Goal: Check status: Check status

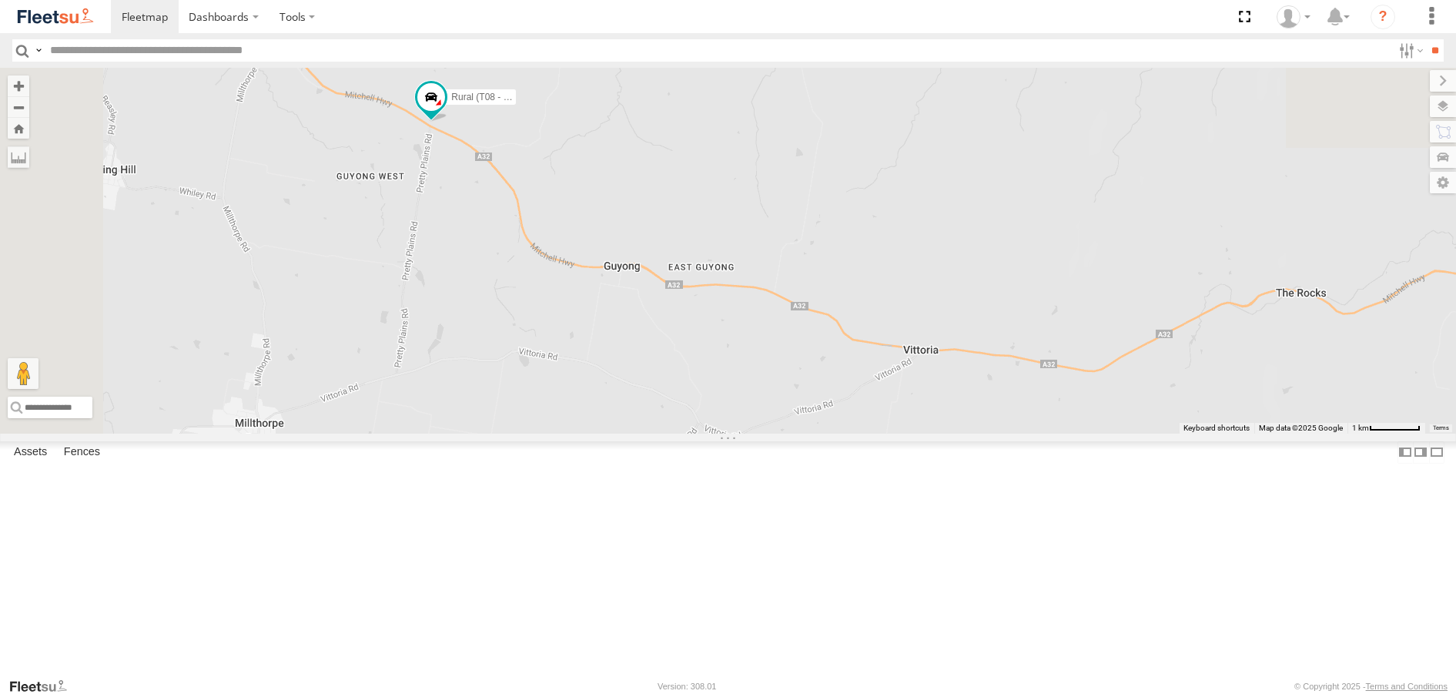
drag, startPoint x: 587, startPoint y: 150, endPoint x: 616, endPoint y: 449, distance: 300.1
click at [616, 414] on div "Brookvale (T10 - Gary) Rural (T08 - Matt) Blacktown #1 (T09 - Brian) SPARE (T04)" at bounding box center [728, 250] width 1456 height 365
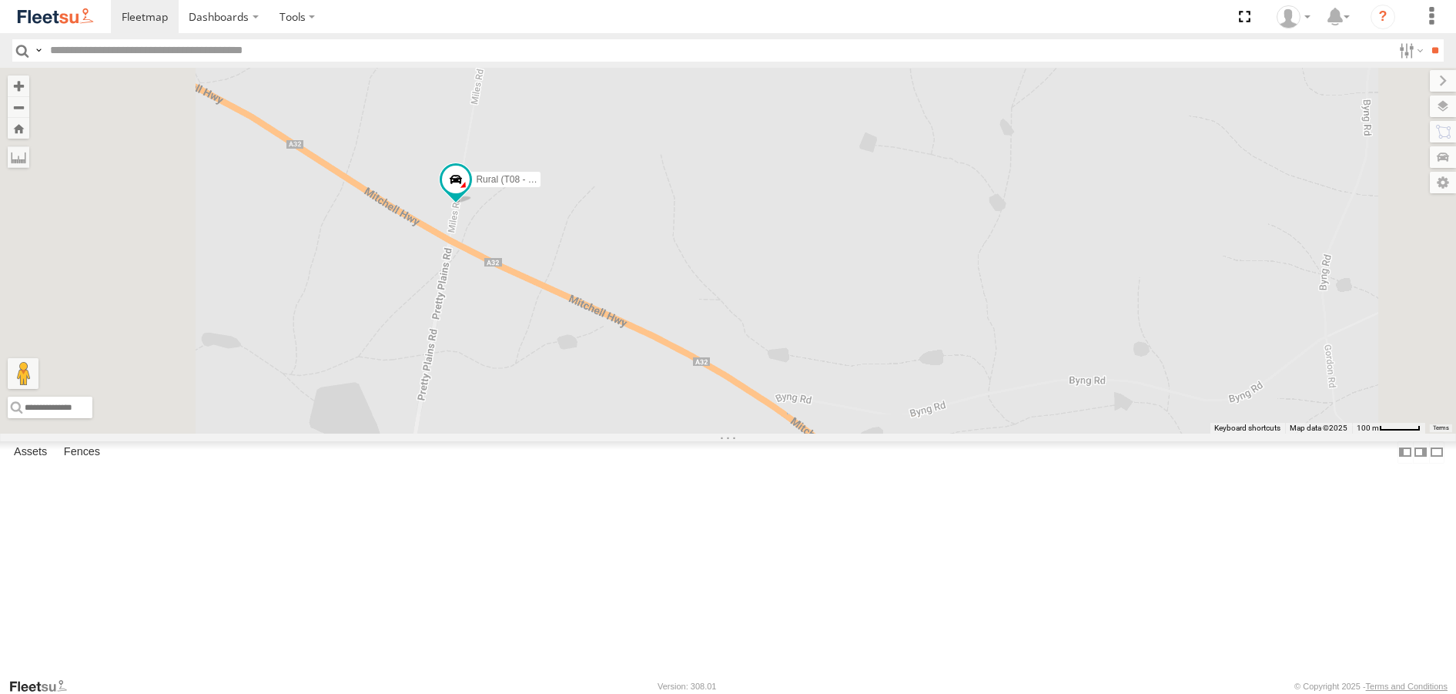
drag, startPoint x: 639, startPoint y: 216, endPoint x: 656, endPoint y: 416, distance: 200.9
click at [656, 416] on div "Brookvale (T10 - Gary) Rural (T08 - Matt) Blacktown #1 (T09 - Brian) SPARE (T04)" at bounding box center [728, 250] width 1456 height 365
click at [471, 193] on span at bounding box center [457, 180] width 28 height 28
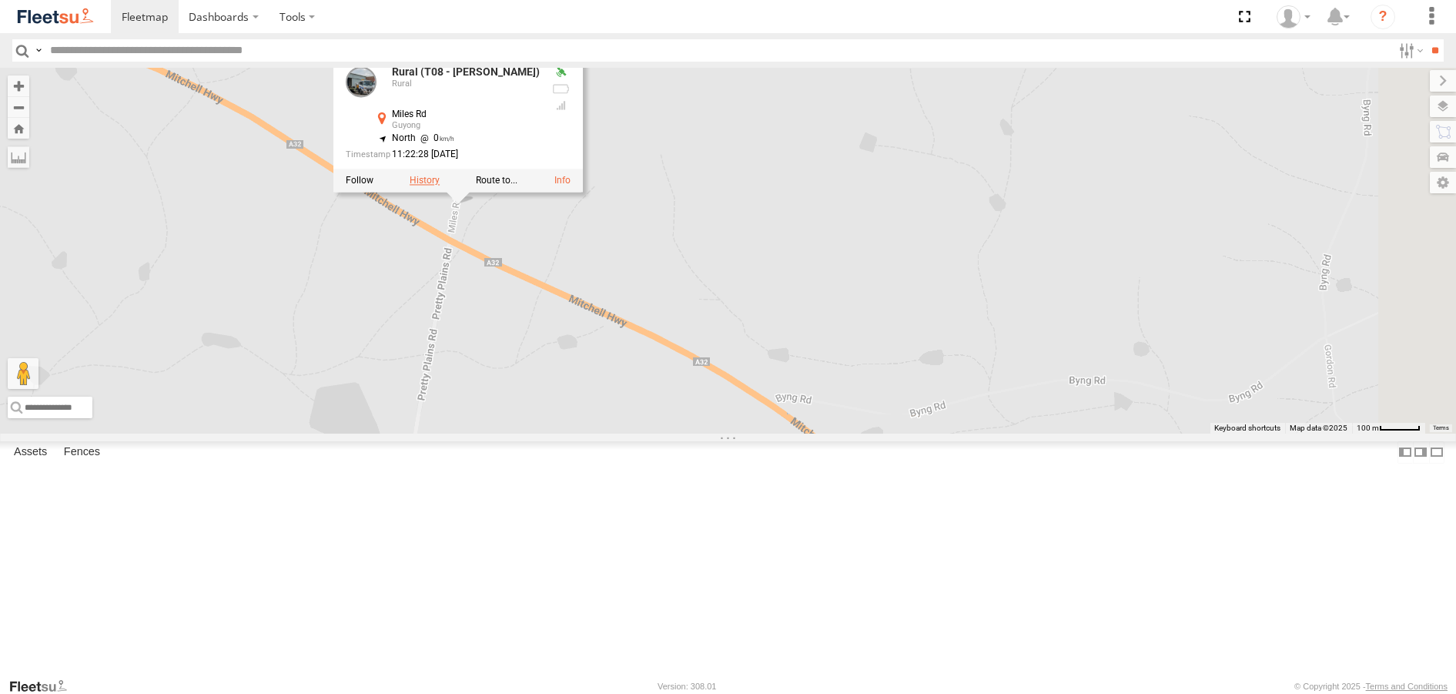
click at [440, 186] on label at bounding box center [425, 181] width 30 height 11
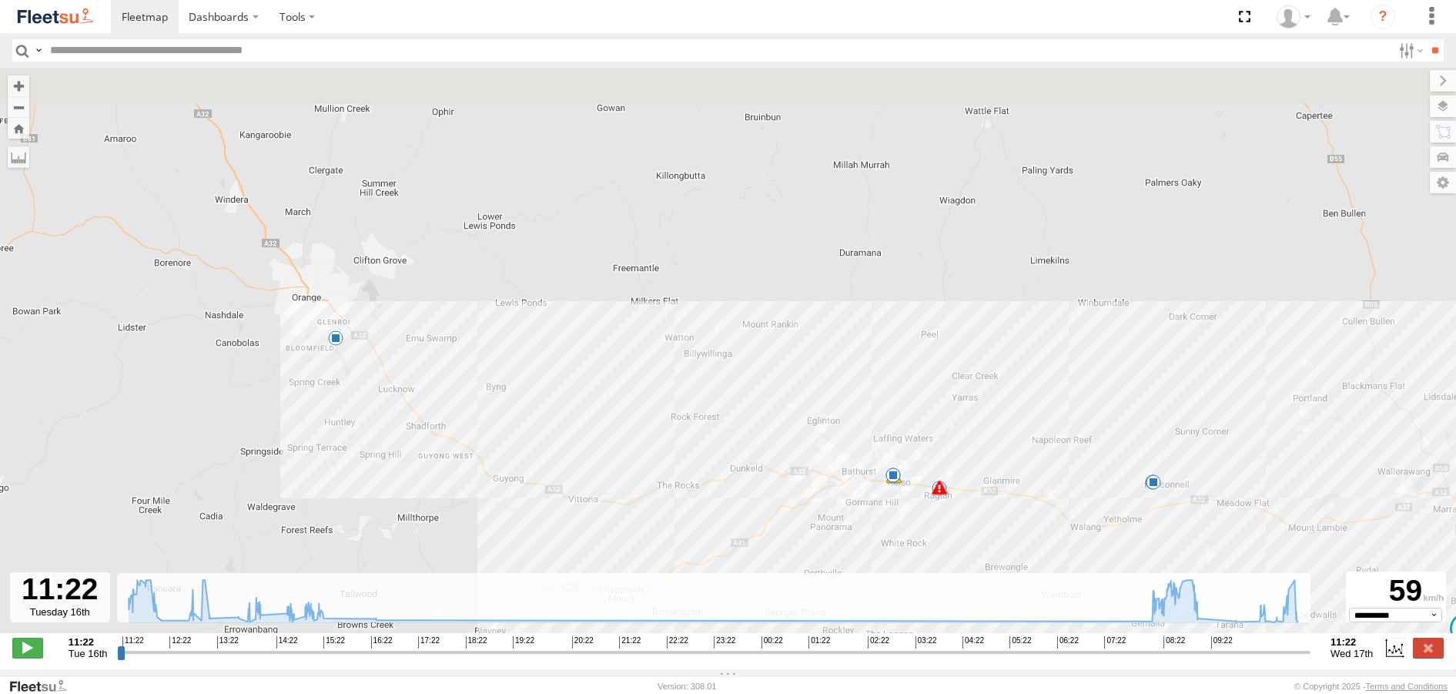
drag, startPoint x: 168, startPoint y: 245, endPoint x: 372, endPoint y: 391, distance: 251.0
click at [372, 391] on div "Rural (T08 - Matt) 12:08 Tue 12:36 Tue 14:04 Tue 14:10 Tue 14:34 Tue 07:56 Wed …" at bounding box center [728, 358] width 1456 height 581
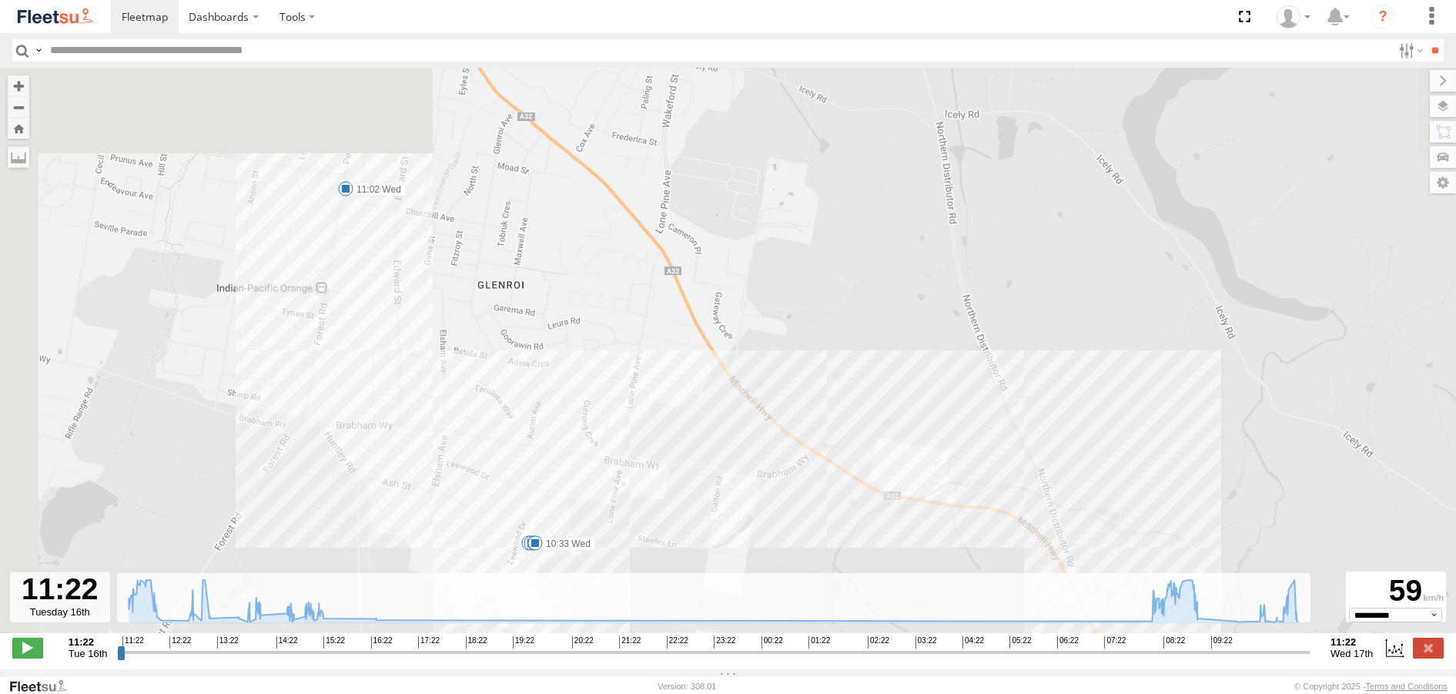
drag, startPoint x: 302, startPoint y: 125, endPoint x: 383, endPoint y: 266, distance: 162.8
click at [380, 257] on div "Rural (T08 - Matt) 12:08 Tue 12:36 Tue 14:04 Tue 14:10 Tue 14:34 Tue 07:56 Wed …" at bounding box center [728, 358] width 1456 height 581
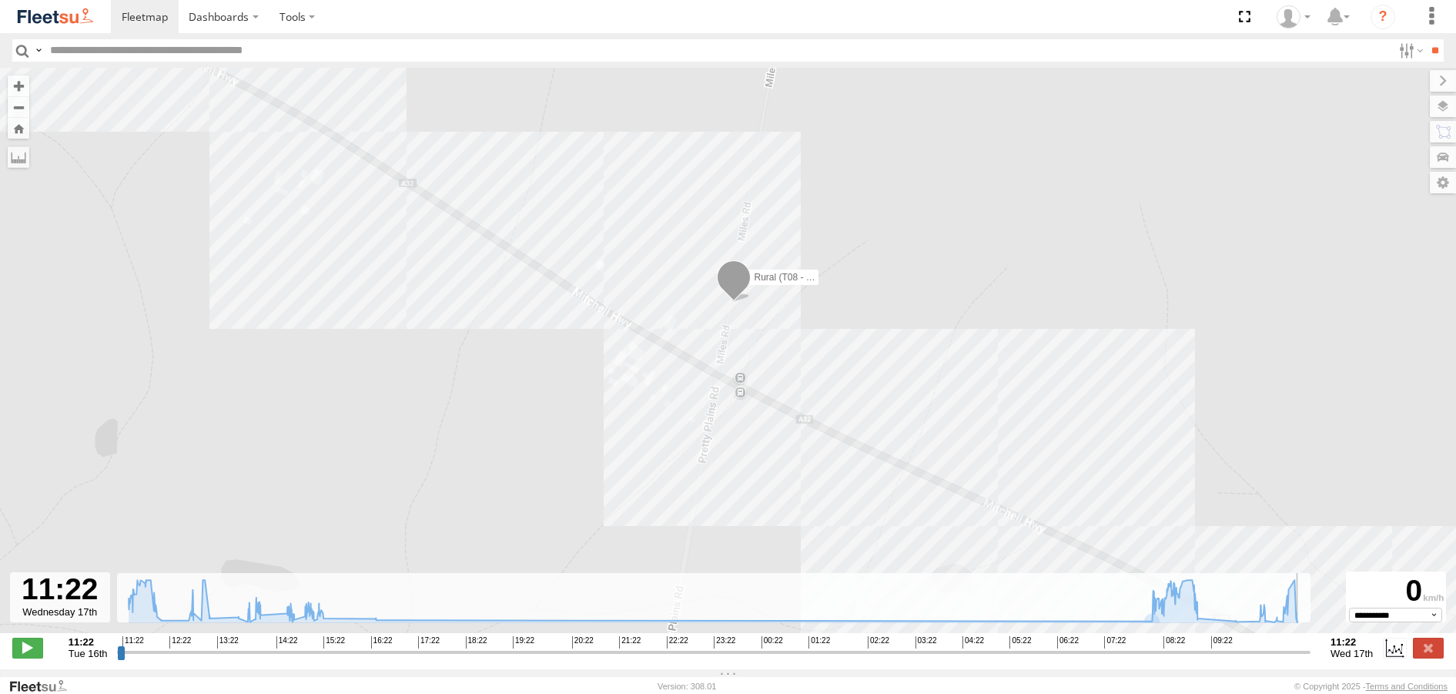
drag, startPoint x: 1285, startPoint y: 660, endPoint x: 1308, endPoint y: 661, distance: 23.1
type input "**********"
click at [1308, 659] on input "range" at bounding box center [713, 651] width 1193 height 15
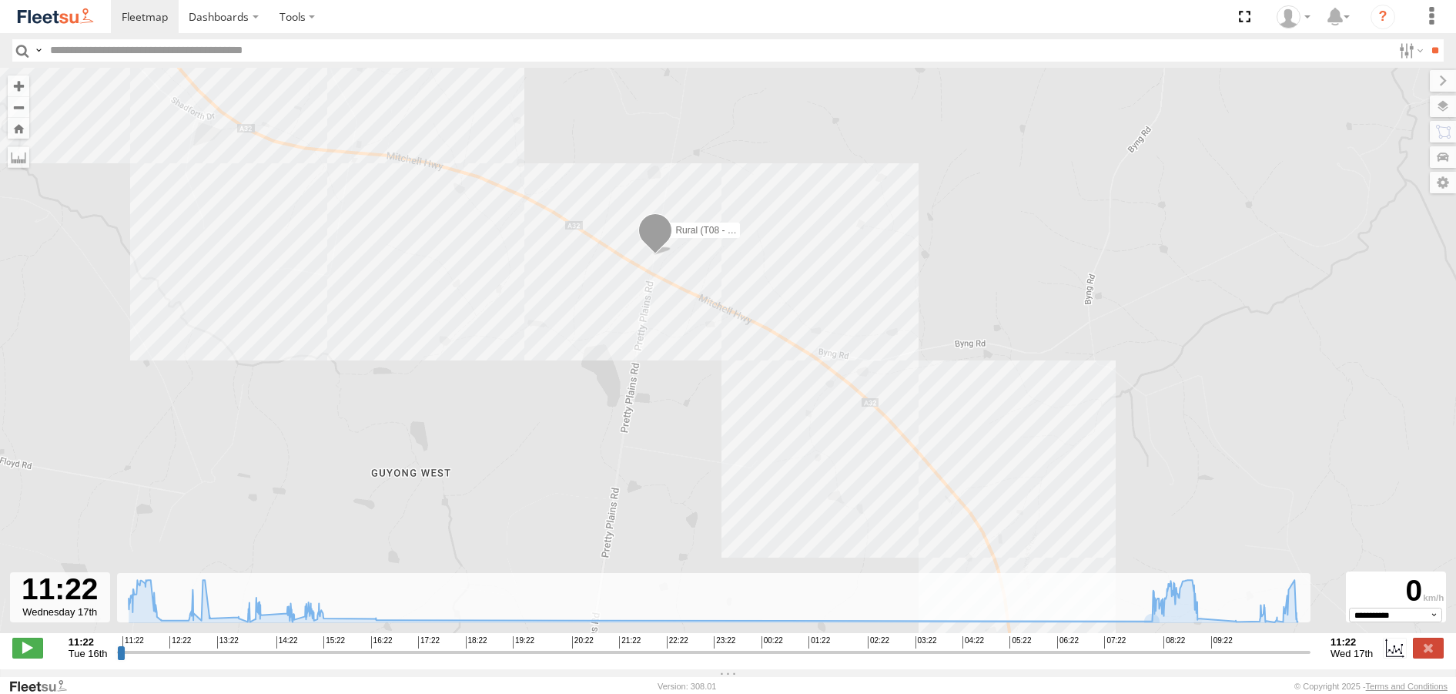
drag, startPoint x: 630, startPoint y: 507, endPoint x: 597, endPoint y: 344, distance: 166.5
click at [597, 344] on div "Rural (T08 - Matt) 12:08 Tue 12:36 Tue 14:04 Tue 14:10 Tue 14:34 Tue 07:56 Wed …" at bounding box center [728, 358] width 1456 height 581
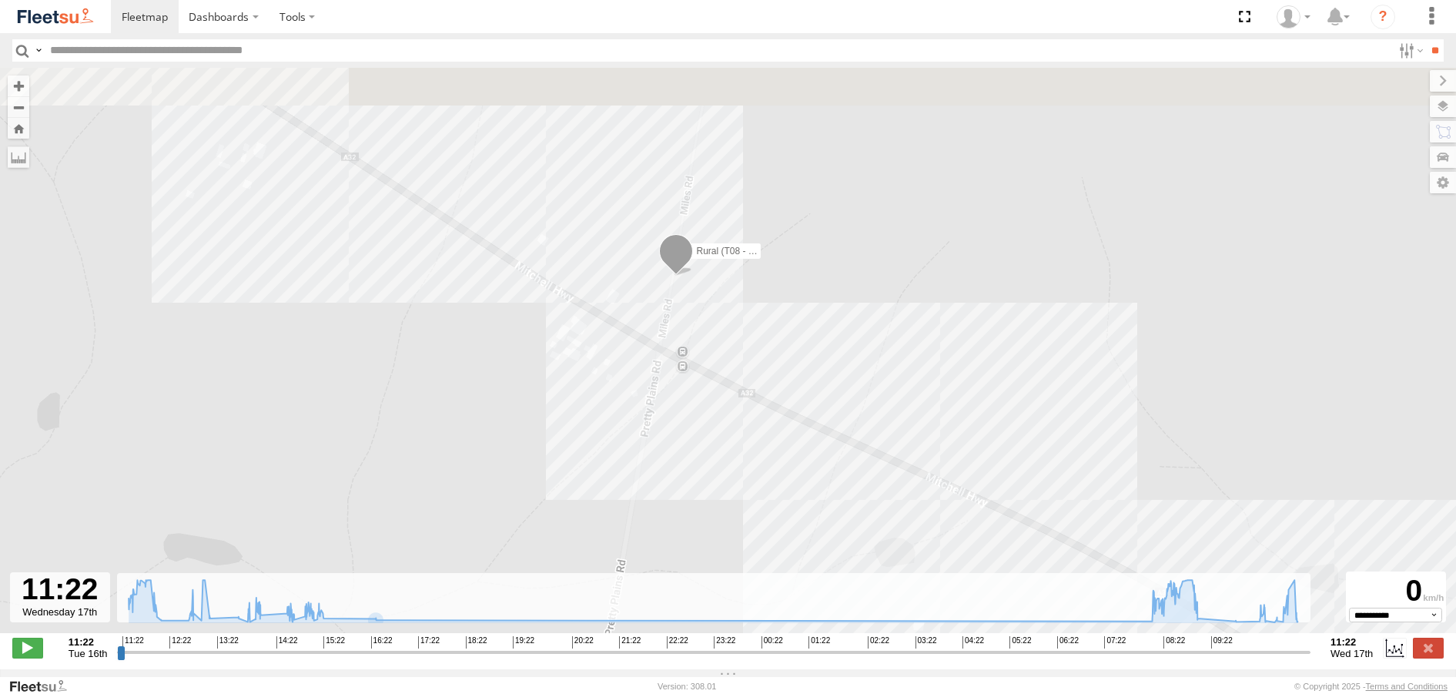
drag, startPoint x: 685, startPoint y: 232, endPoint x: 673, endPoint y: 447, distance: 215.1
click at [673, 447] on div "Rural (T08 - Matt) 12:08 Tue 12:36 Tue 14:04 Tue 14:10 Tue 14:34 Tue 07:56 Wed …" at bounding box center [728, 358] width 1456 height 581
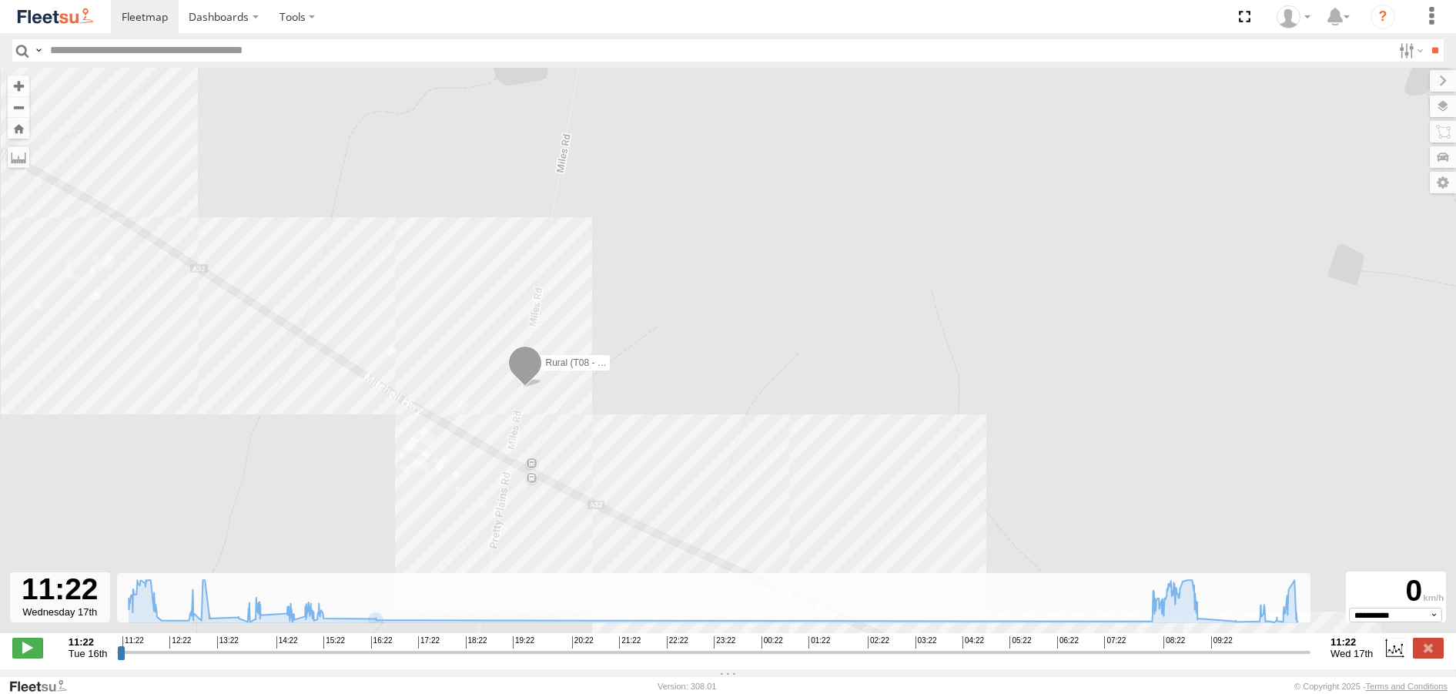
drag, startPoint x: 482, startPoint y: 514, endPoint x: 530, endPoint y: 321, distance: 199.0
click at [530, 321] on div "Rural (T08 - Matt) 12:08 Tue 12:36 Tue 14:04 Tue 14:10 Tue 14:34 Tue 07:56 Wed …" at bounding box center [728, 358] width 1456 height 581
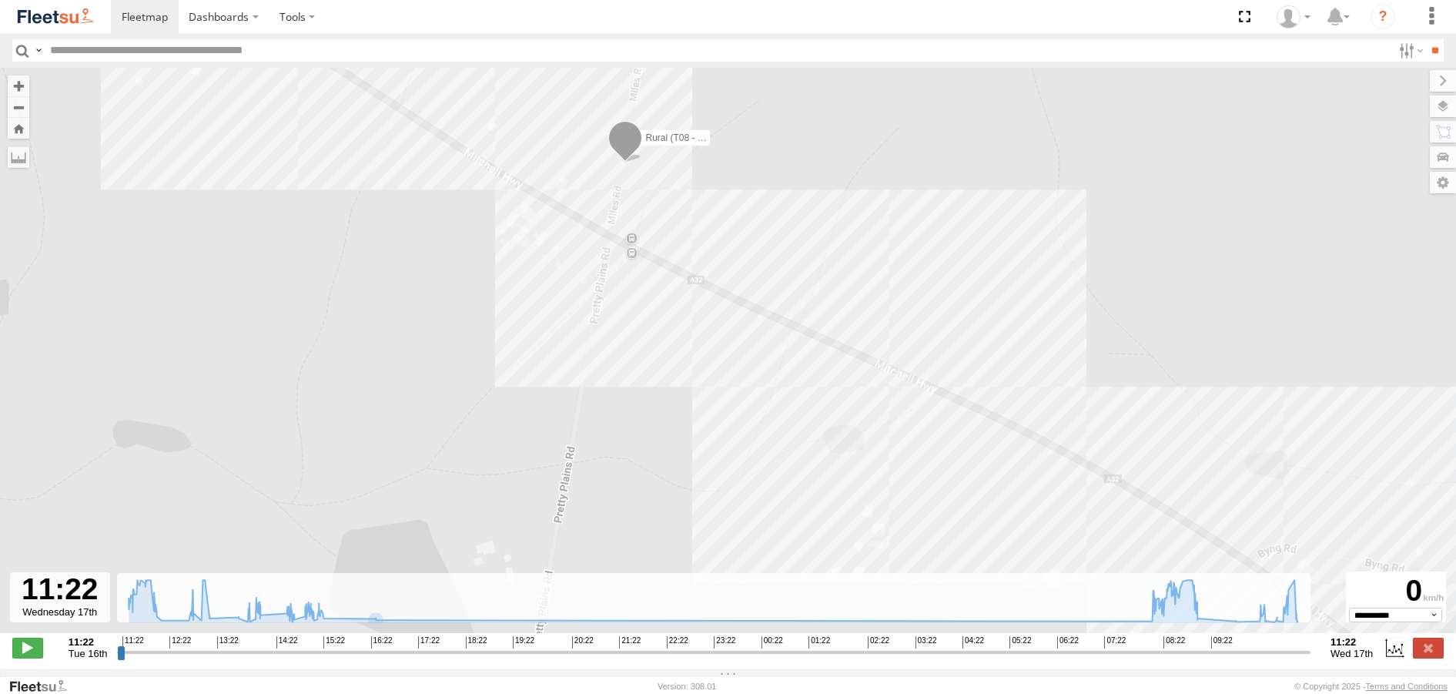
drag, startPoint x: 436, startPoint y: 316, endPoint x: 487, endPoint y: 397, distance: 96.1
click at [487, 397] on div "Rural (T08 - Matt) 12:08 Tue 12:36 Tue 14:04 Tue 14:10 Tue 14:34 Tue 07:56 Wed …" at bounding box center [728, 358] width 1456 height 581
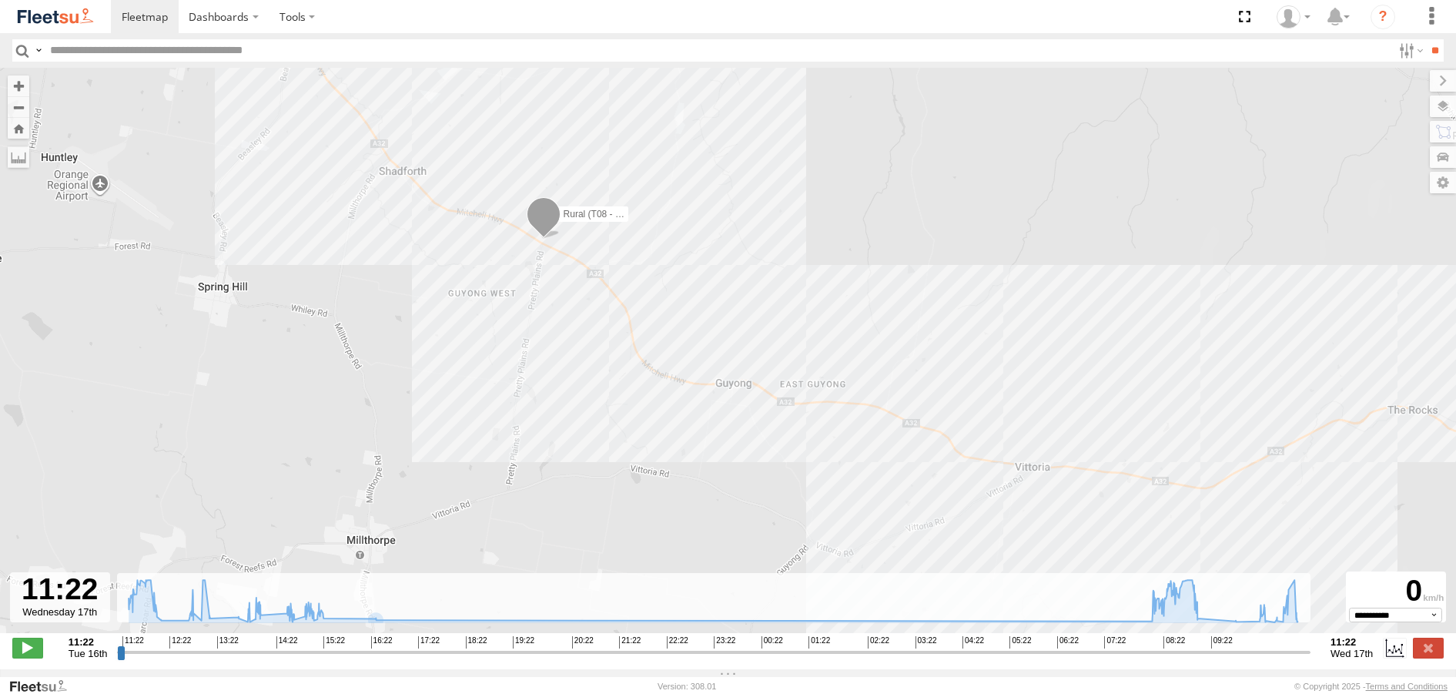
drag, startPoint x: 460, startPoint y: 482, endPoint x: 471, endPoint y: 360, distance: 122.1
click at [470, 365] on div "Rural (T08 - Matt) 12:08 Tue 12:36 Tue 14:04 Tue 14:10 Tue 14:34 Tue 07:56 Wed …" at bounding box center [728, 358] width 1456 height 581
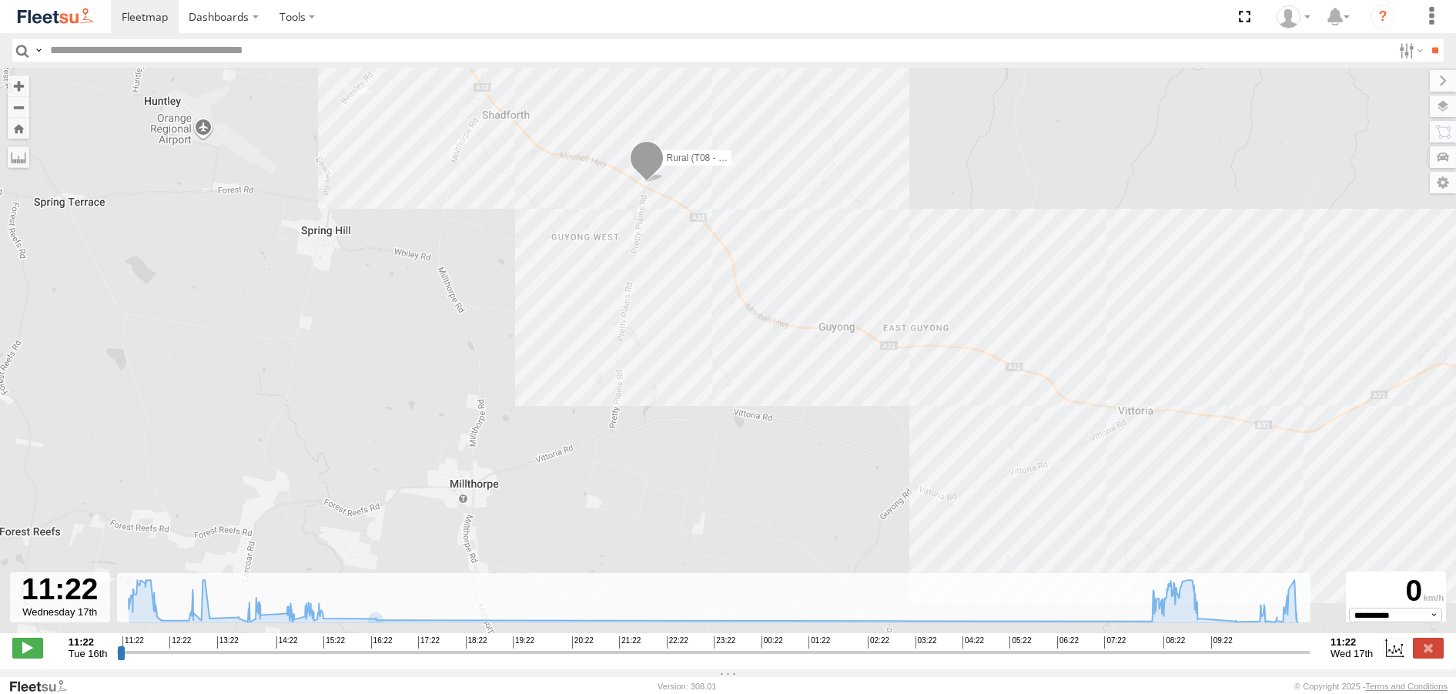
drag, startPoint x: 216, startPoint y: 343, endPoint x: 482, endPoint y: 408, distance: 274.1
click at [482, 408] on div "Rural (T08 - Matt) 12:08 Tue 12:36 Tue 14:04 Tue 14:10 Tue 14:34 Tue 07:56 Wed …" at bounding box center [728, 358] width 1456 height 581
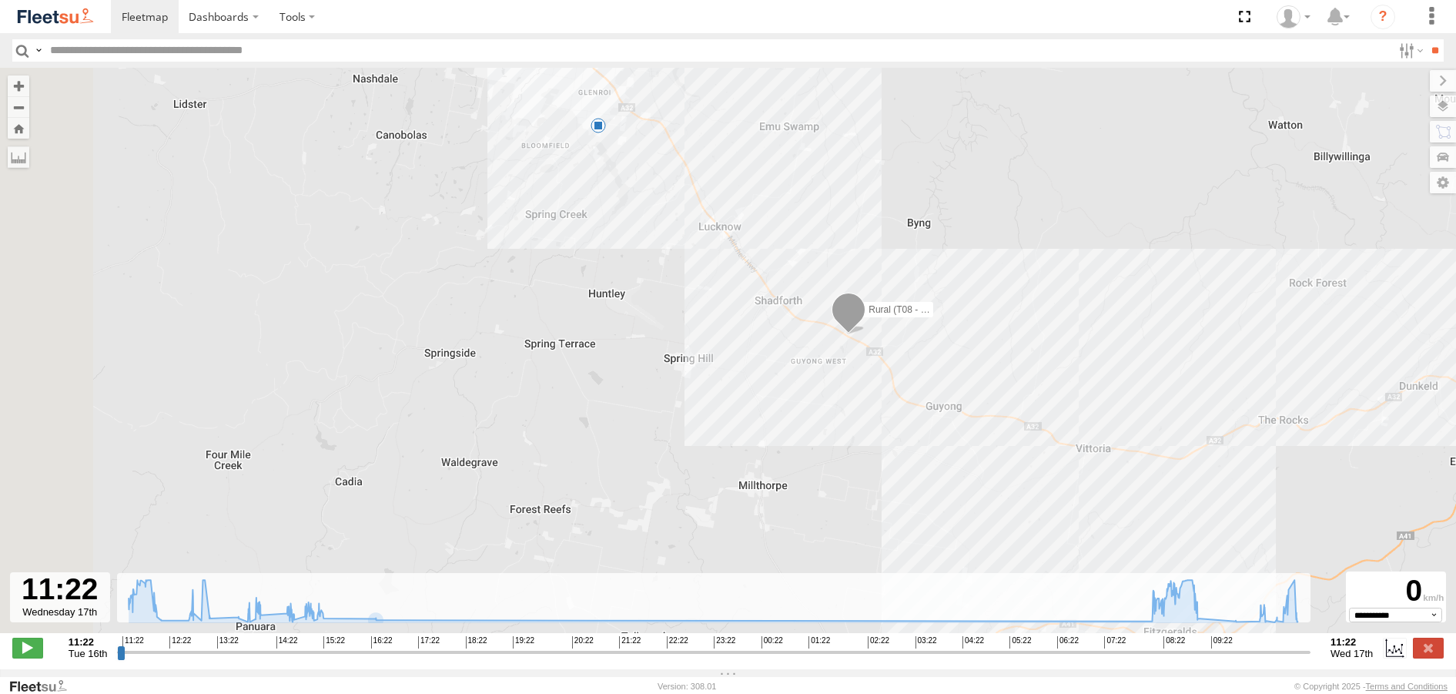
drag, startPoint x: 524, startPoint y: 332, endPoint x: 651, endPoint y: 339, distance: 127.2
click at [651, 339] on div "Rural (T08 - Matt) 12:08 Tue 12:36 Tue 14:04 Tue 14:10 Tue 14:34 Tue 07:56 Wed …" at bounding box center [728, 358] width 1456 height 581
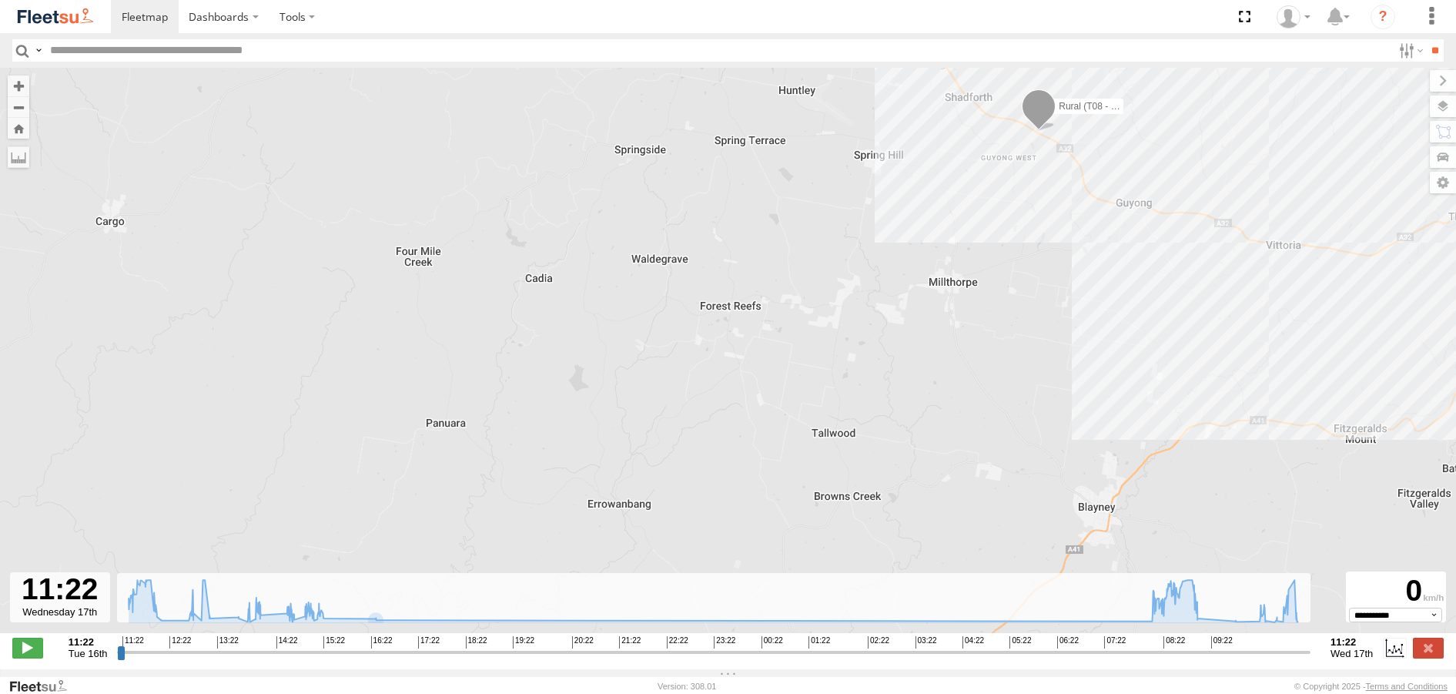
drag, startPoint x: 673, startPoint y: 464, endPoint x: 850, endPoint y: 258, distance: 271.9
click at [850, 258] on div "Rural (T08 - Matt) 12:08 Tue 12:36 Tue 14:04 Tue 14:10 Tue 14:34 Tue 07:56 Wed …" at bounding box center [728, 358] width 1456 height 581
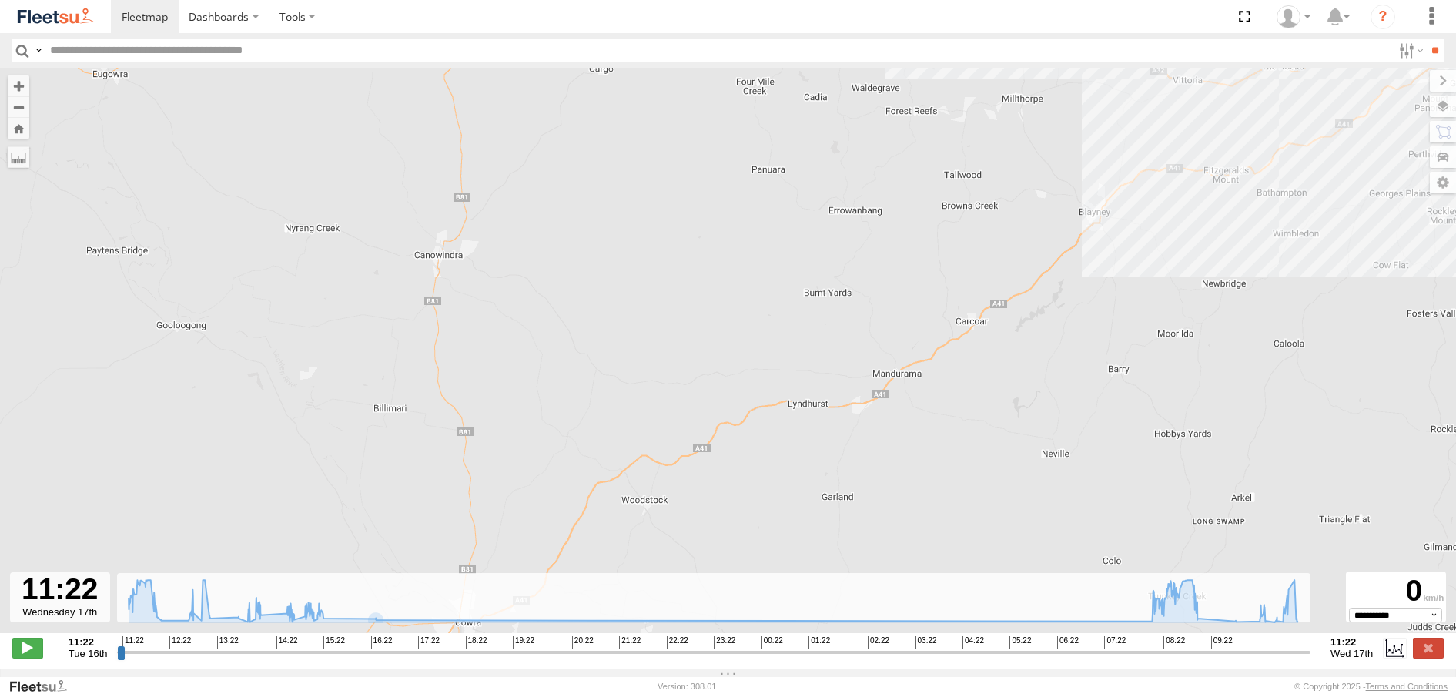
drag, startPoint x: 656, startPoint y: 388, endPoint x: 761, endPoint y: 259, distance: 166.4
click at [761, 259] on div "Rural (T08 - Matt) 12:08 Tue 12:36 Tue 14:04 Tue 14:10 Tue 14:34 Tue 07:56 Wed …" at bounding box center [728, 358] width 1456 height 581
